Goal: Task Accomplishment & Management: Manage account settings

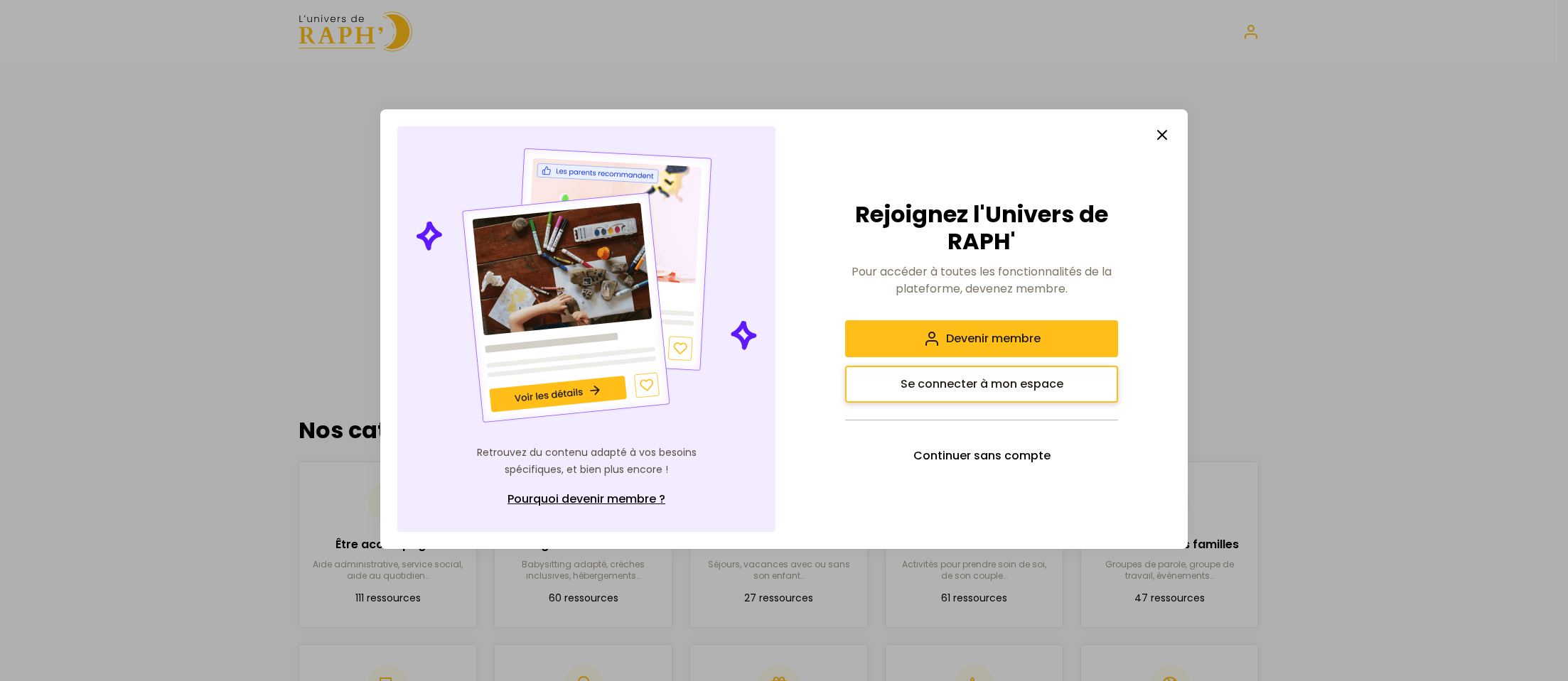
click at [1004, 388] on span "Se connecter à mon espace" at bounding box center [982, 384] width 163 height 17
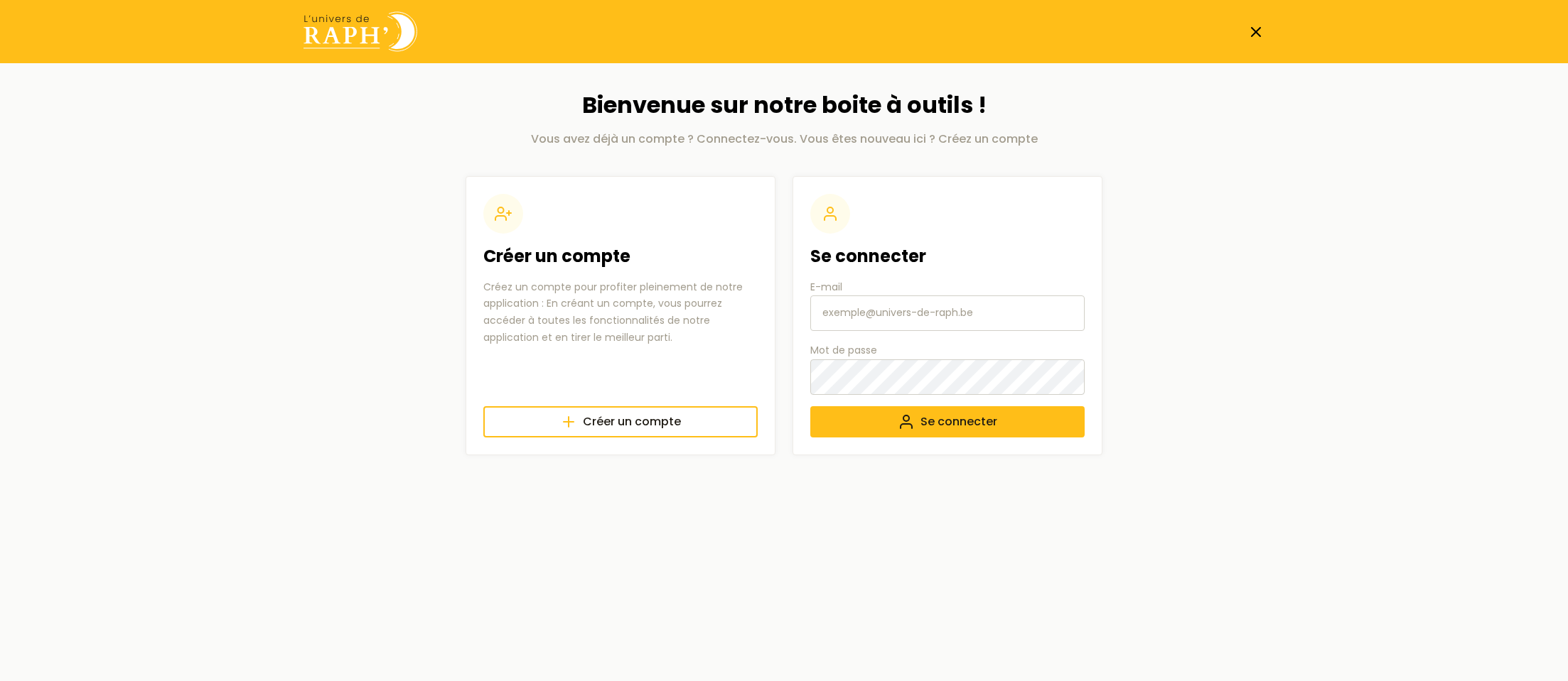
click at [902, 314] on input "E-mail" at bounding box center [948, 313] width 274 height 36
click at [1167, 234] on main "Bienvenue sur notre boite à outils ! Vous avez déjà un compte ? Connectez-vous.…" at bounding box center [784, 273] width 1007 height 420
click at [914, 321] on input "E-mail" at bounding box center [948, 313] width 274 height 36
paste input "[EMAIL_ADDRESS][DOMAIN_NAME]"
type input "[EMAIL_ADDRESS][DOMAIN_NAME]"
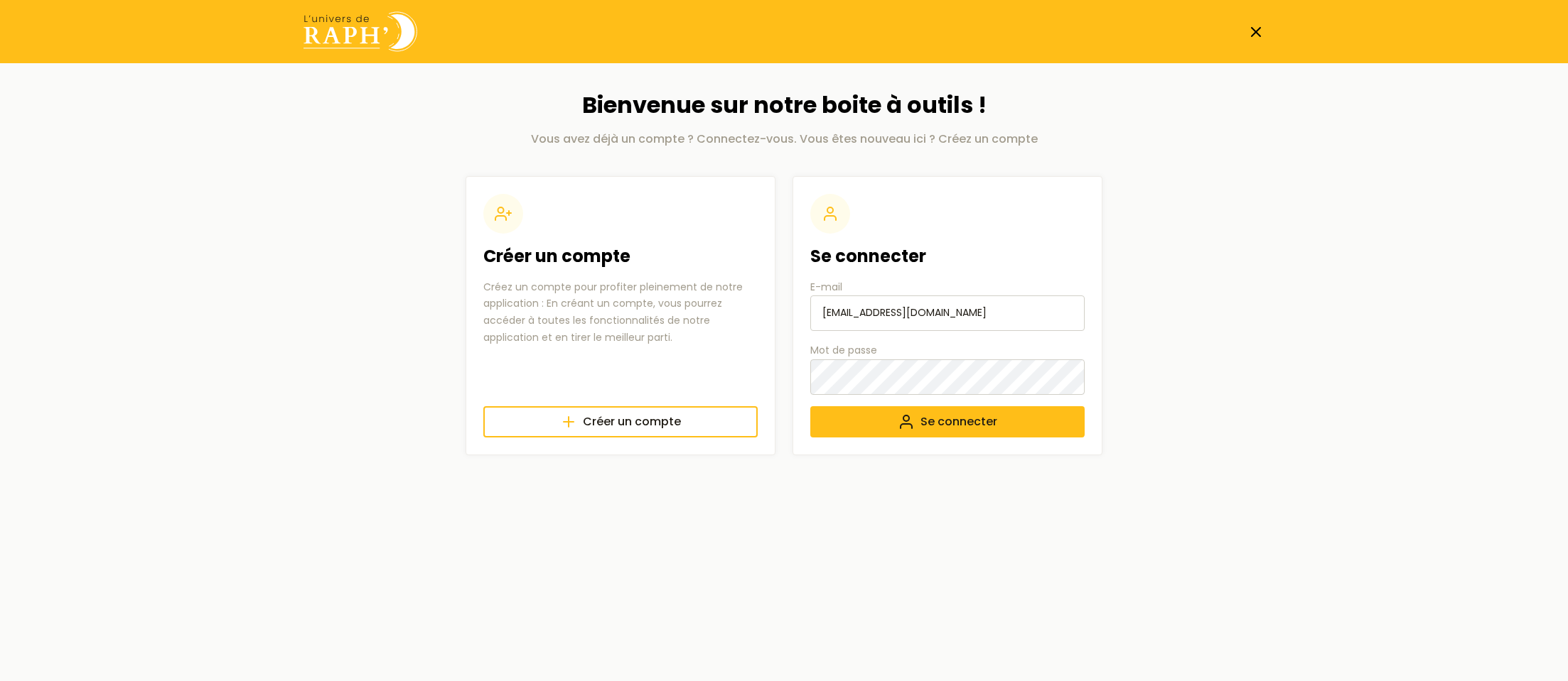
click at [1190, 300] on main "Bienvenue sur notre boite à outils ! Vous avez déjà un compte ? Connectez-vous.…" at bounding box center [784, 273] width 1007 height 420
click at [1193, 316] on main "Bienvenue sur notre boite à outils ! Vous avez déjà un compte ? Connectez-vous.…" at bounding box center [784, 273] width 1007 height 420
click at [967, 421] on span "Se connecter" at bounding box center [959, 422] width 77 height 17
